Goal: Task Accomplishment & Management: Manage account settings

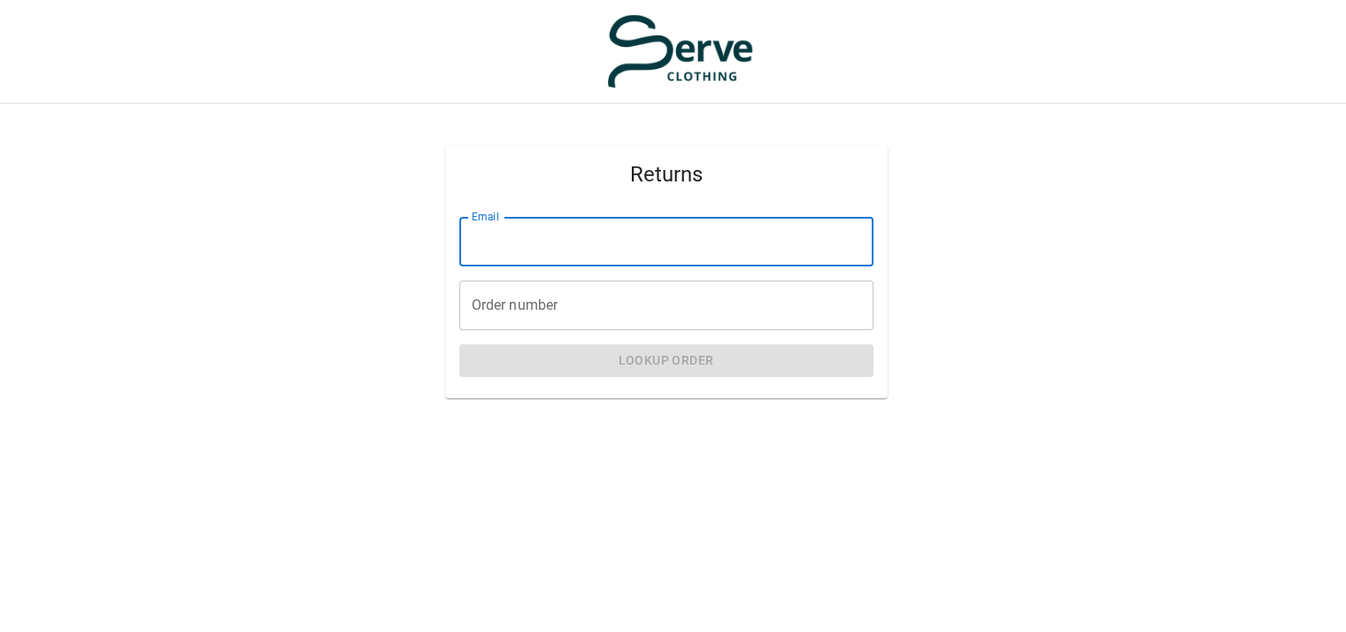
click at [651, 238] on input "Email" at bounding box center [666, 242] width 414 height 50
type input "**********"
click at [605, 301] on input "Order number" at bounding box center [666, 306] width 414 height 50
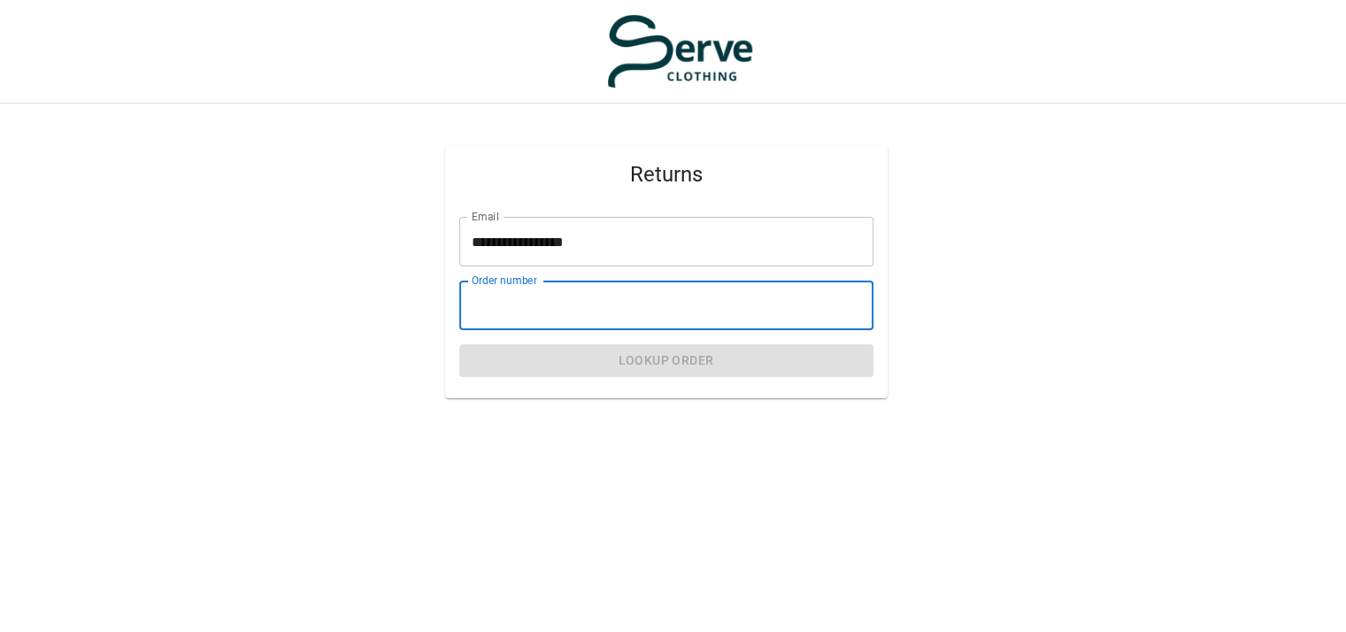
paste input "****"
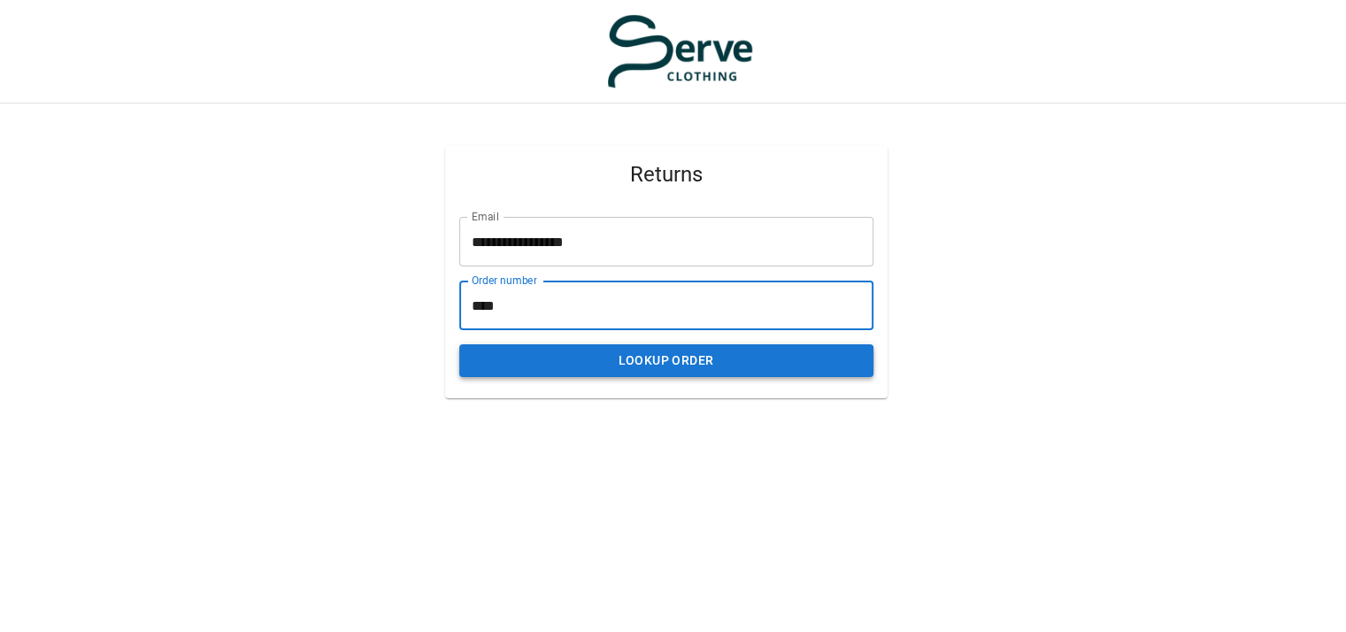
type input "****"
click at [680, 357] on button "Lookup Order" at bounding box center [666, 360] width 414 height 33
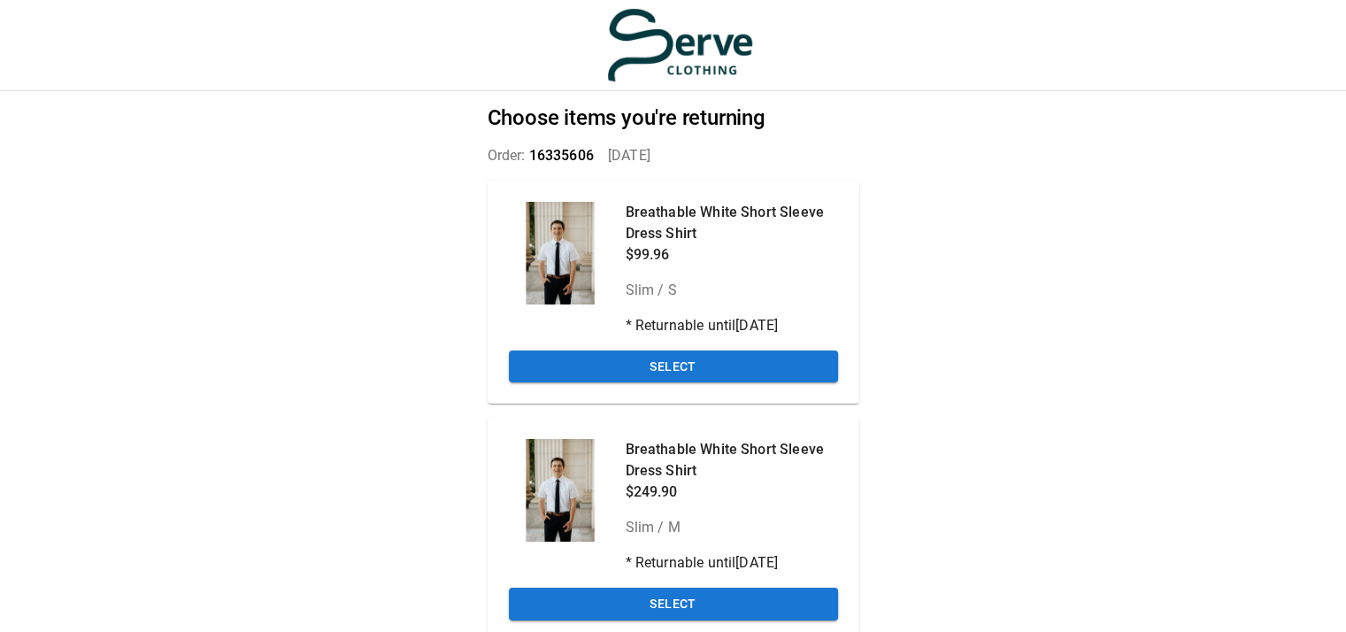
scroll to position [76, 0]
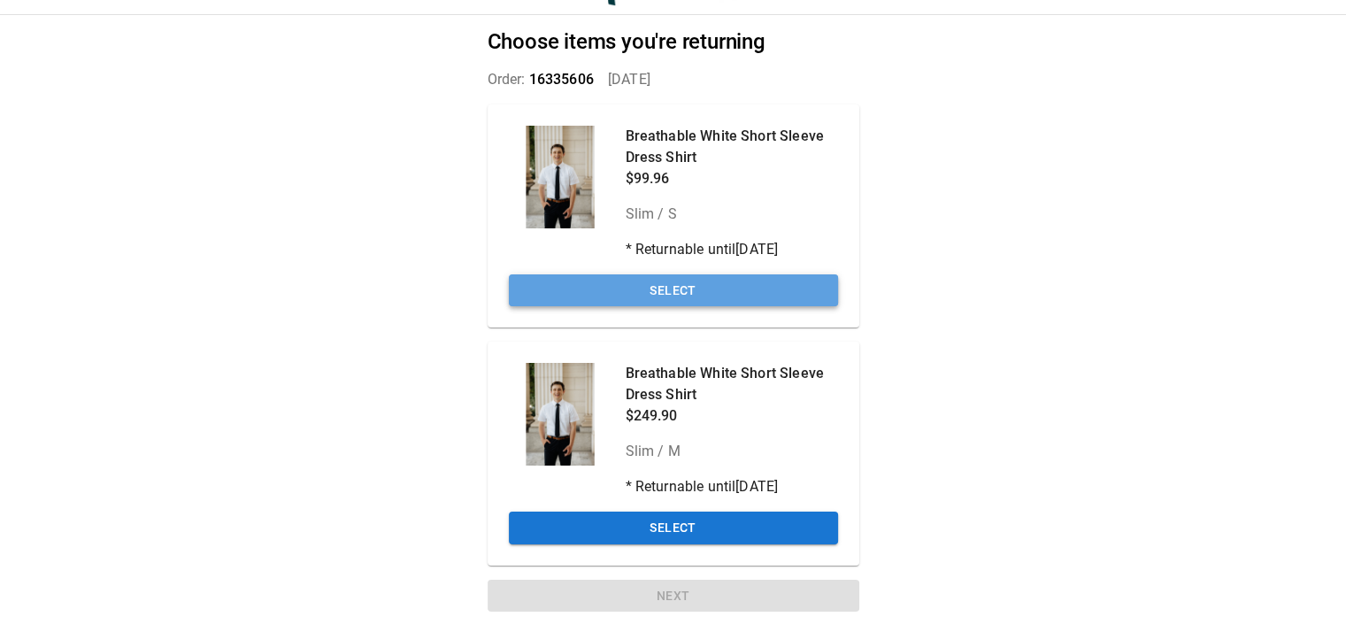
click at [747, 288] on button "Select" at bounding box center [673, 290] width 329 height 33
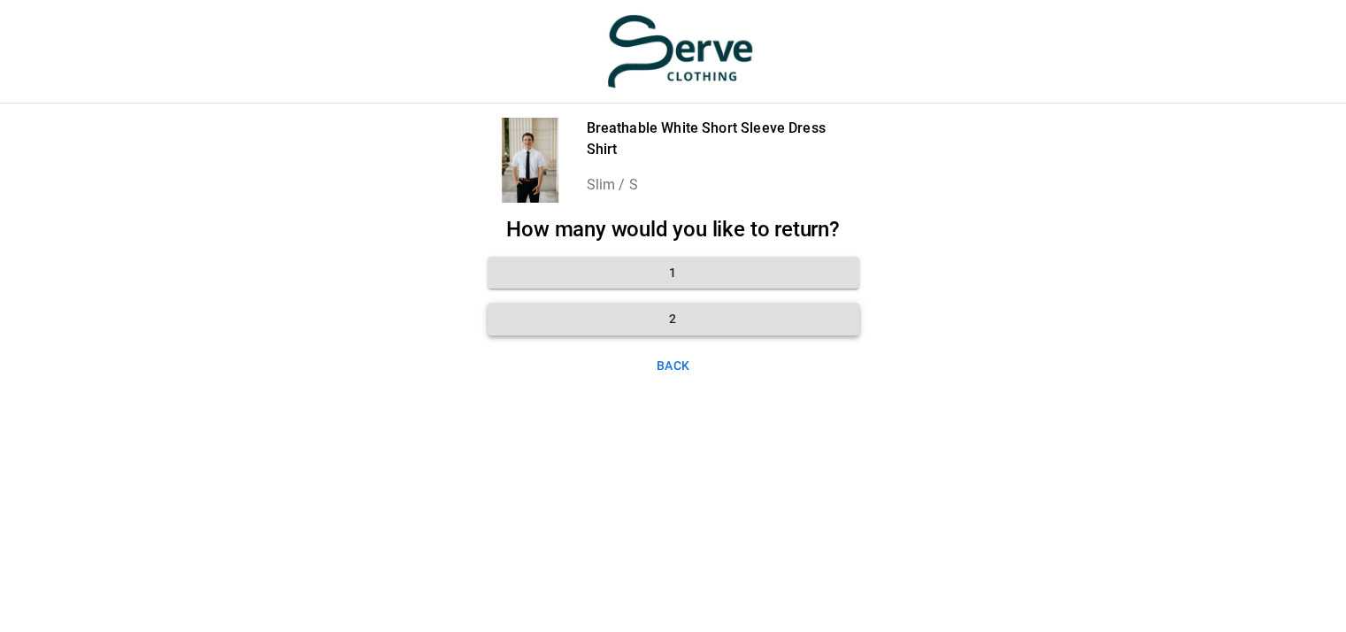
click at [694, 309] on button "2" at bounding box center [674, 319] width 372 height 33
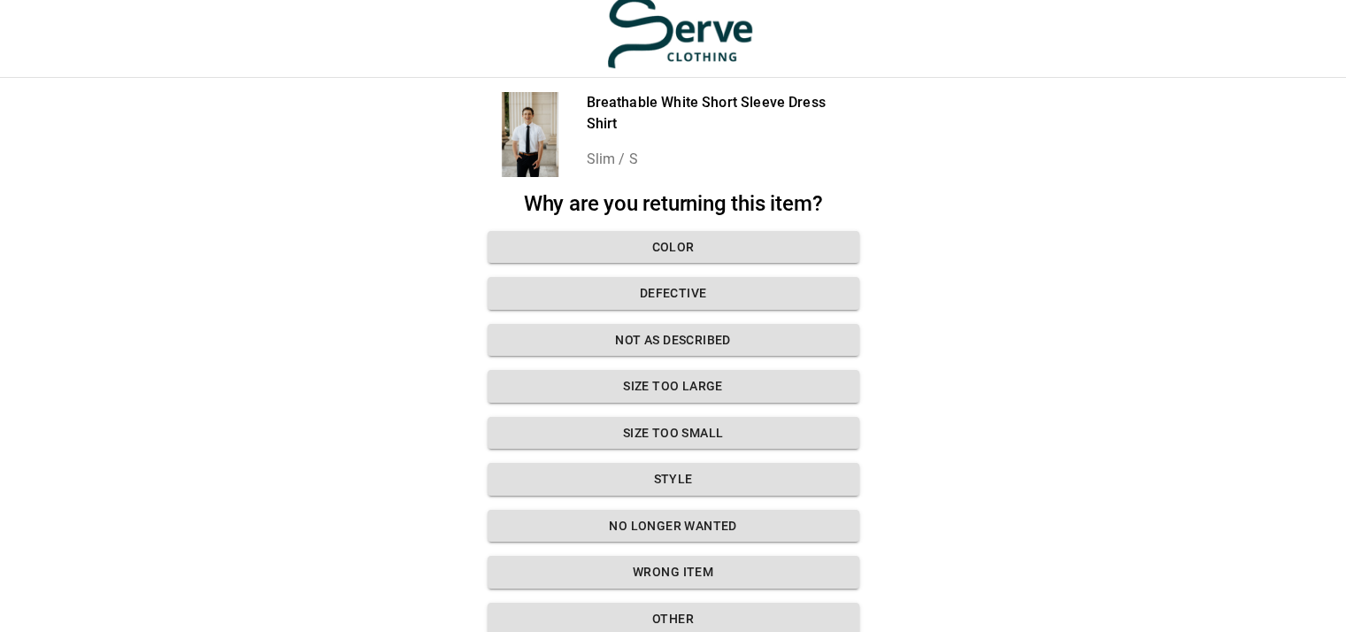
scroll to position [7, 0]
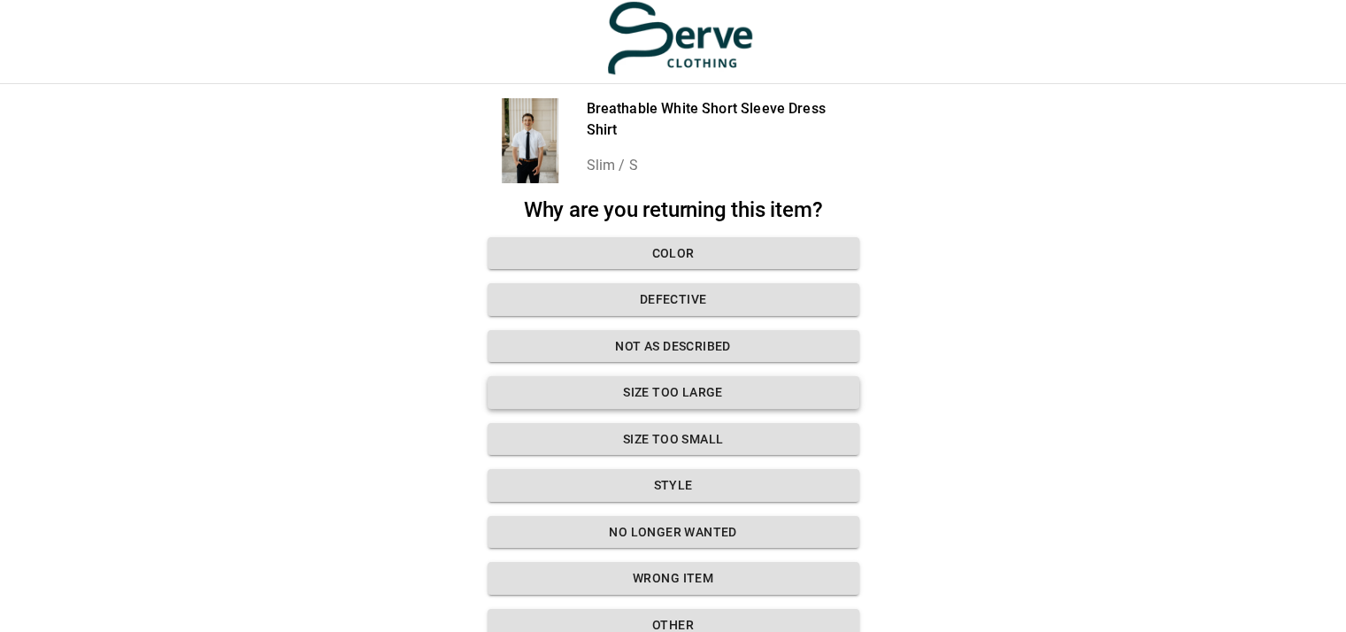
click at [749, 392] on button "Size too large" at bounding box center [674, 392] width 372 height 33
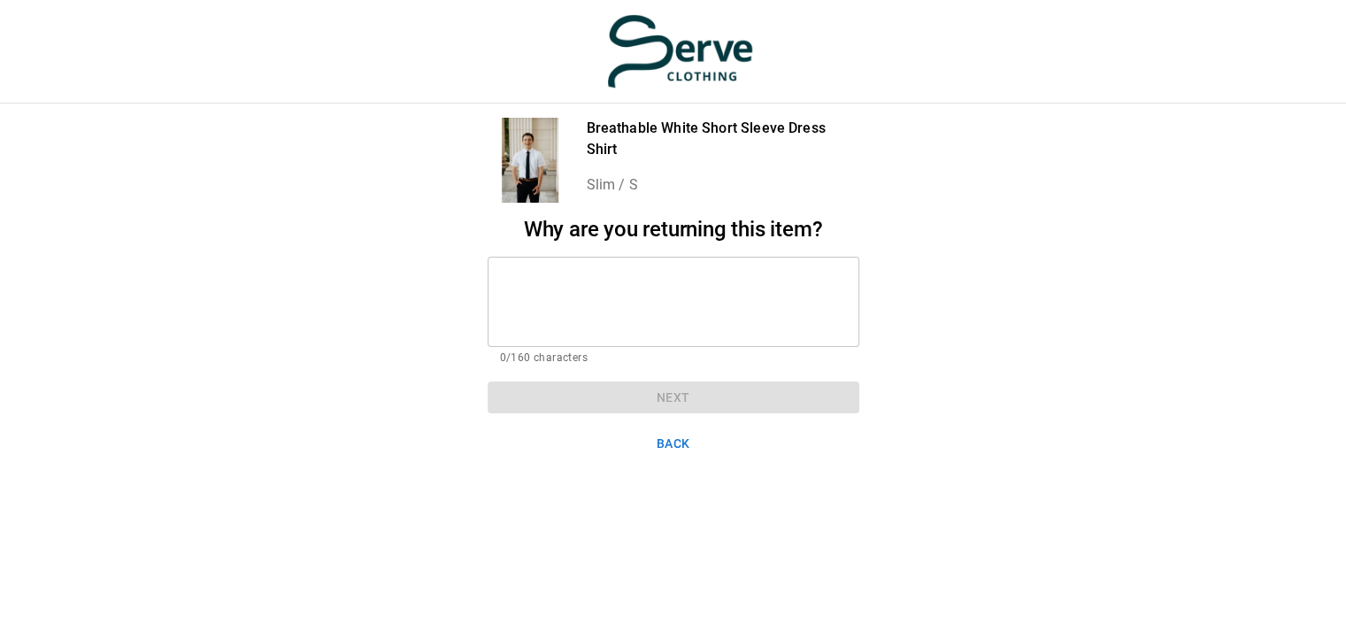
scroll to position [13, 0]
click at [811, 284] on textarea at bounding box center [673, 301] width 347 height 61
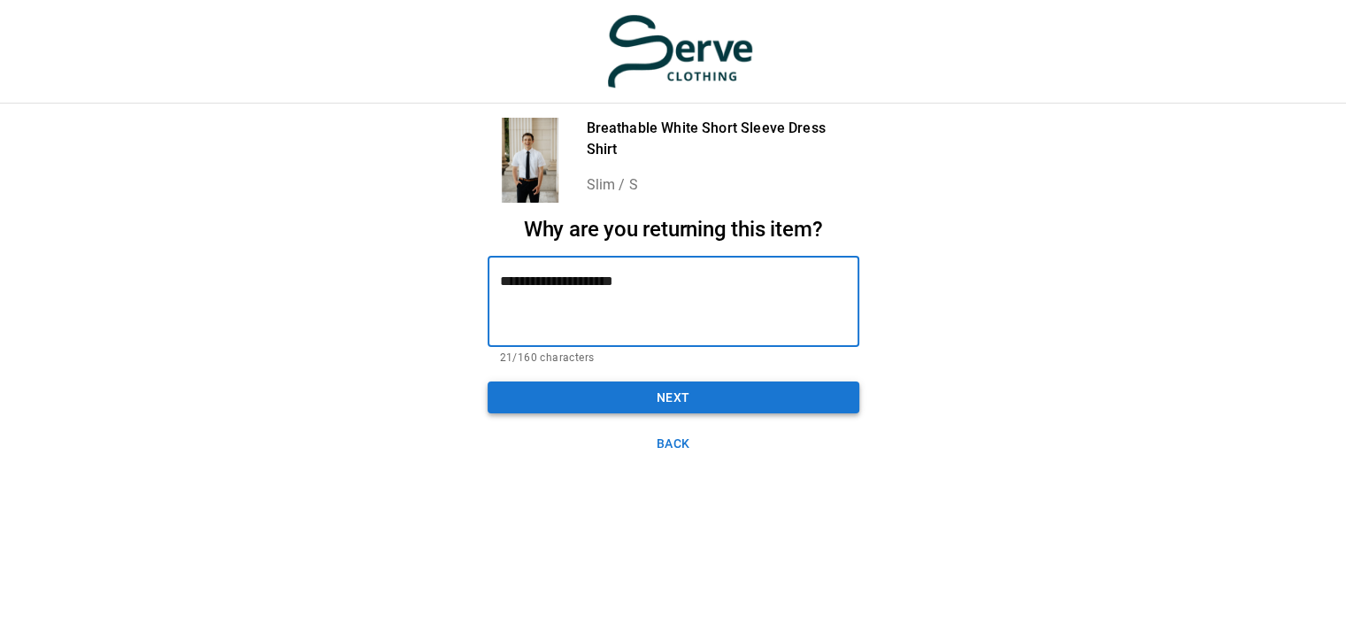
type textarea "**********"
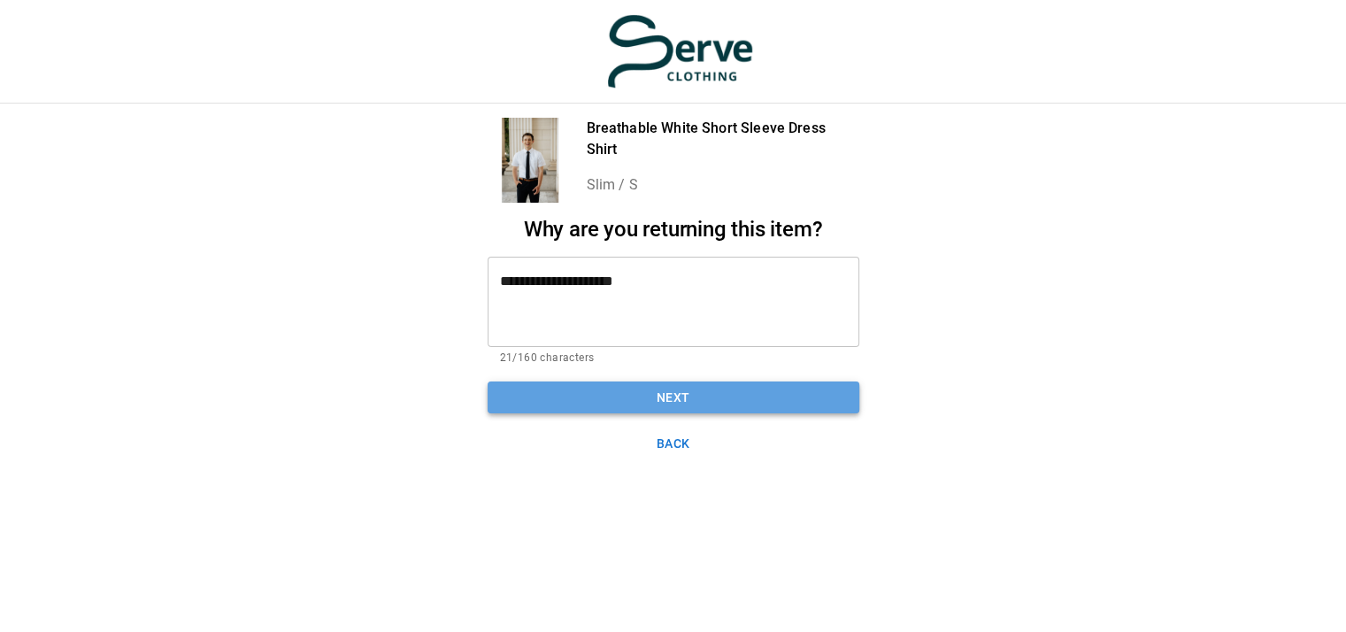
click at [707, 381] on button "Next" at bounding box center [674, 397] width 372 height 33
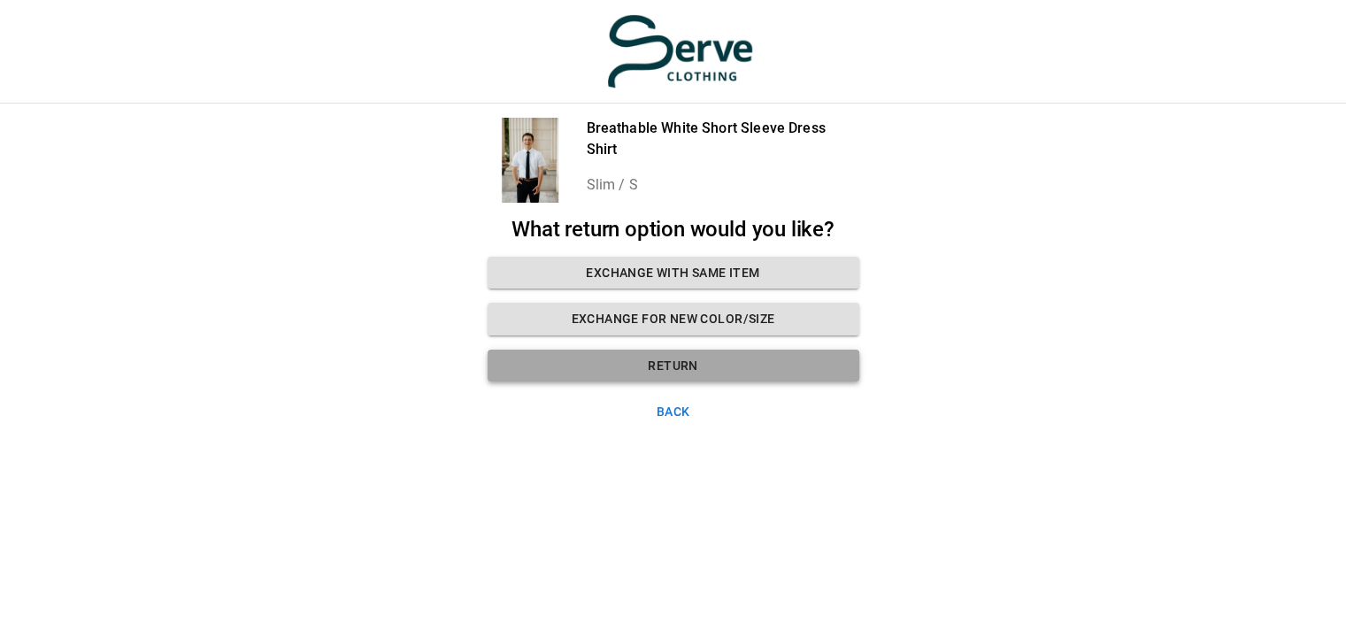
click at [710, 351] on button "Return" at bounding box center [674, 366] width 372 height 33
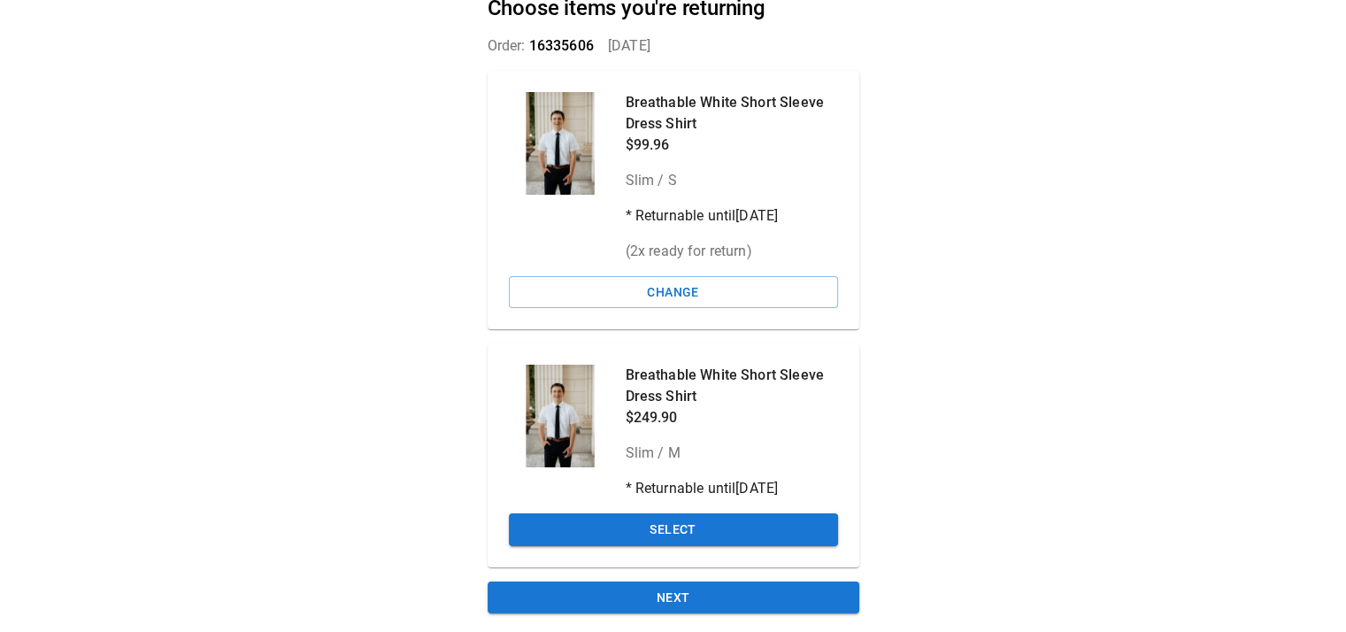
scroll to position [112, 0]
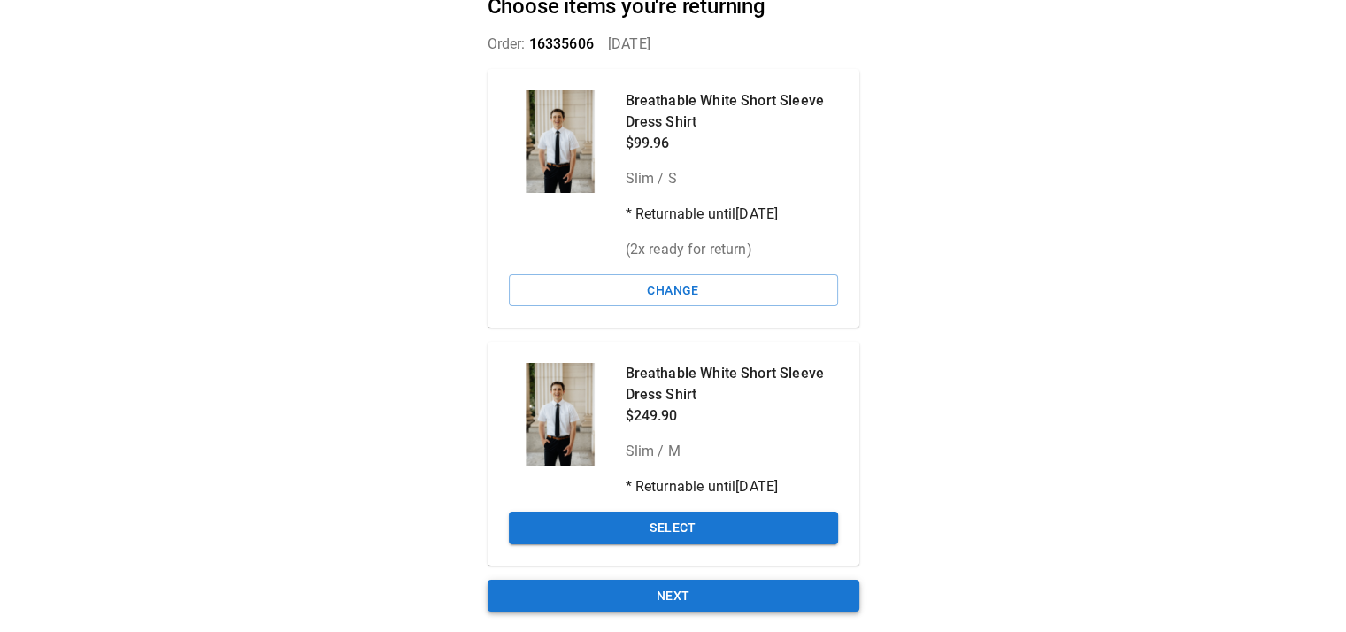
click at [807, 603] on button "Next" at bounding box center [674, 596] width 372 height 33
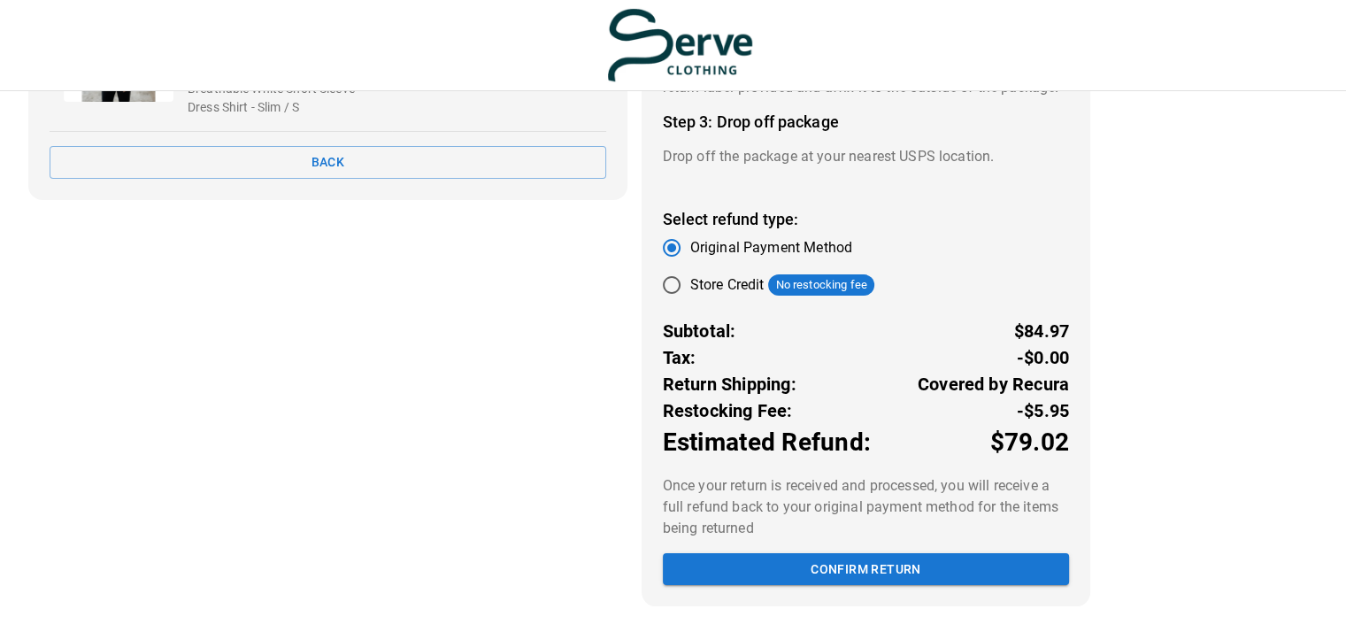
scroll to position [315, 0]
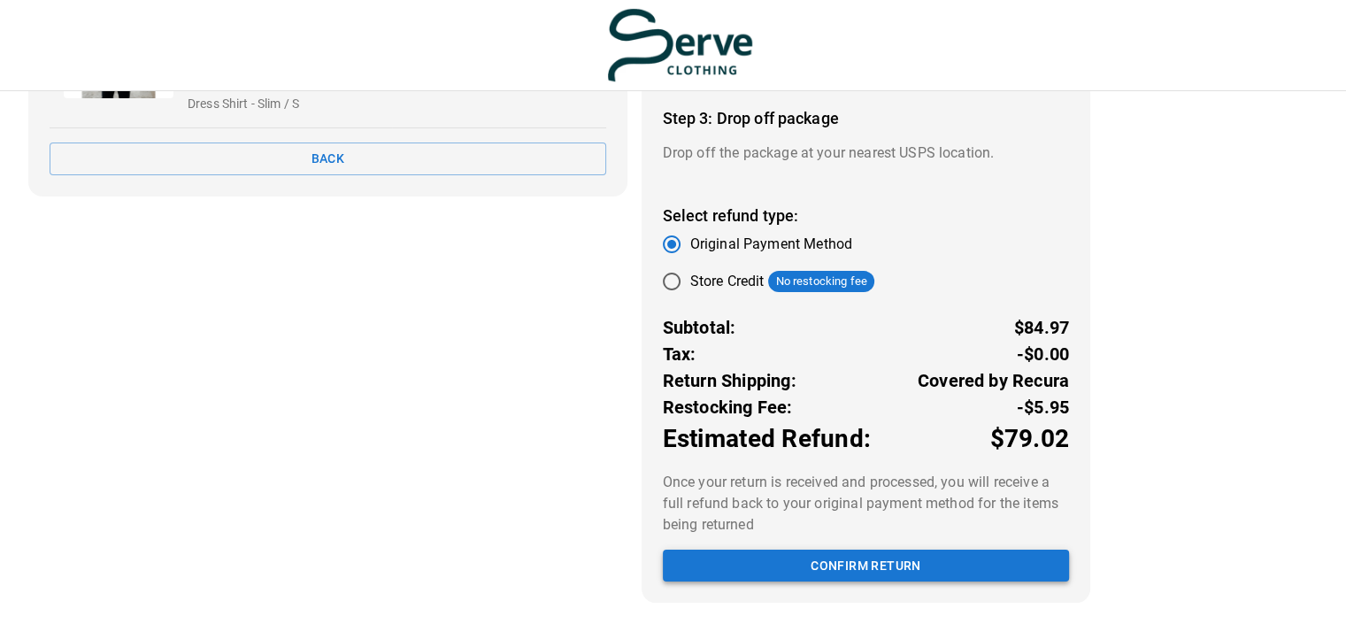
click at [911, 569] on button "Confirm return" at bounding box center [866, 566] width 406 height 33
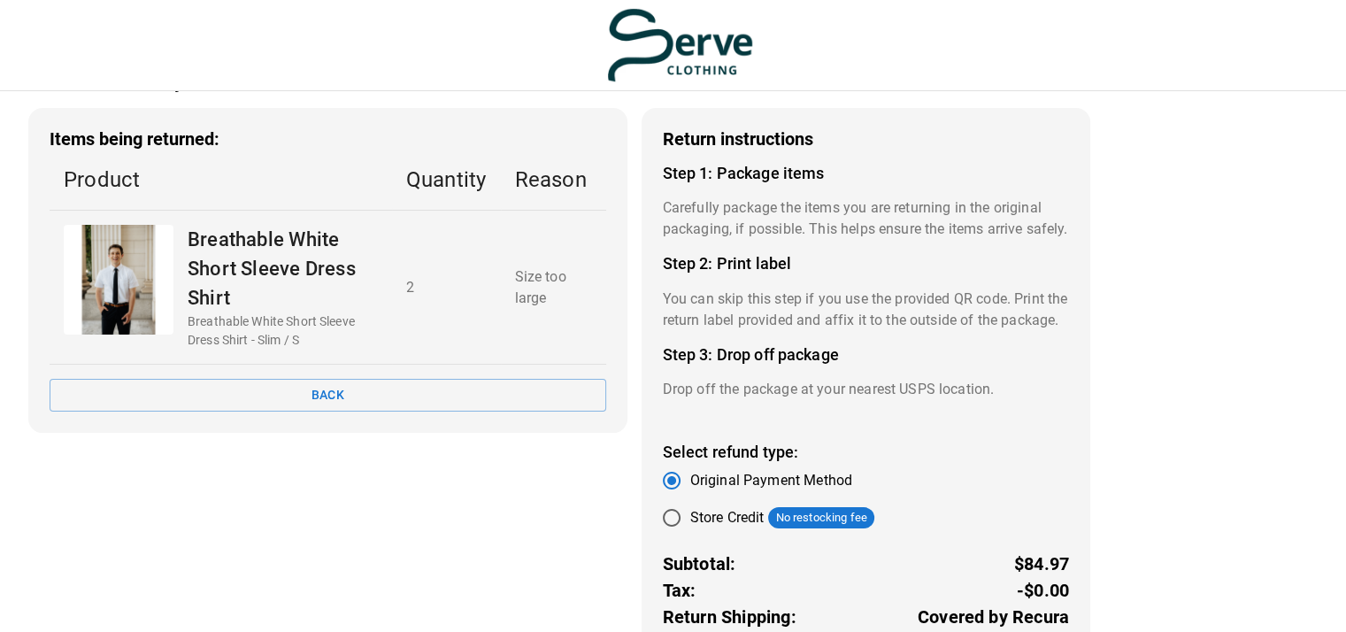
scroll to position [0, 0]
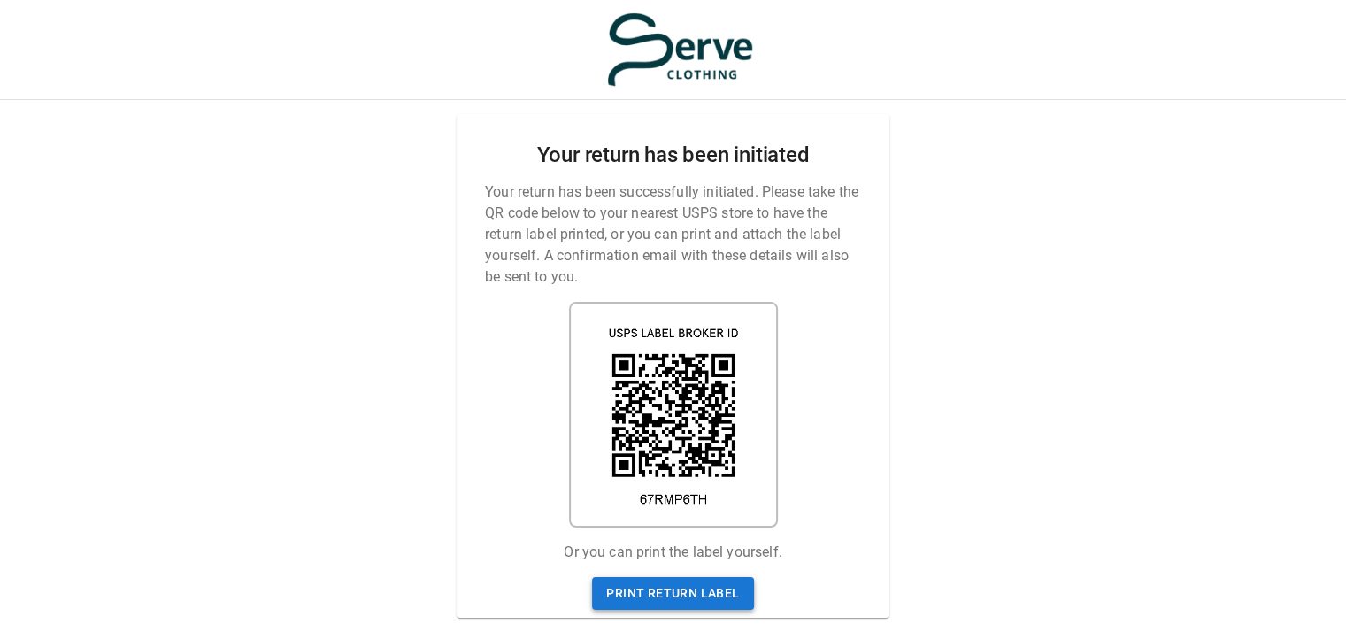
click at [681, 582] on link "Print return label" at bounding box center [672, 593] width 161 height 33
